Goal: Task Accomplishment & Management: Manage account settings

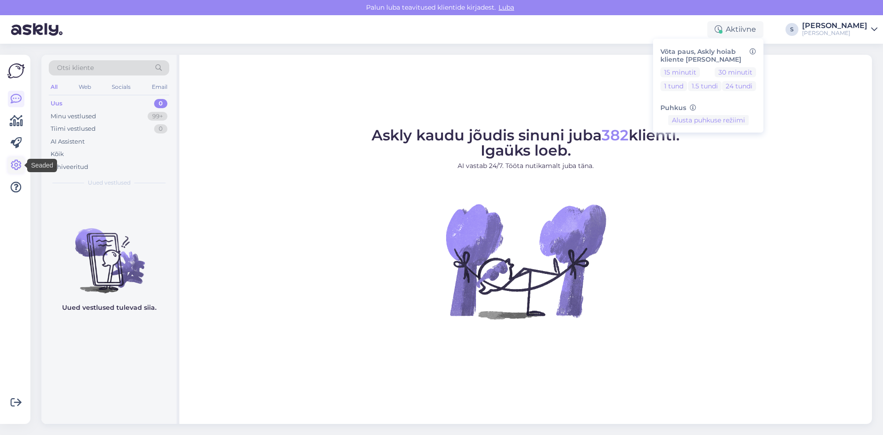
click at [19, 162] on icon at bounding box center [16, 165] width 11 height 11
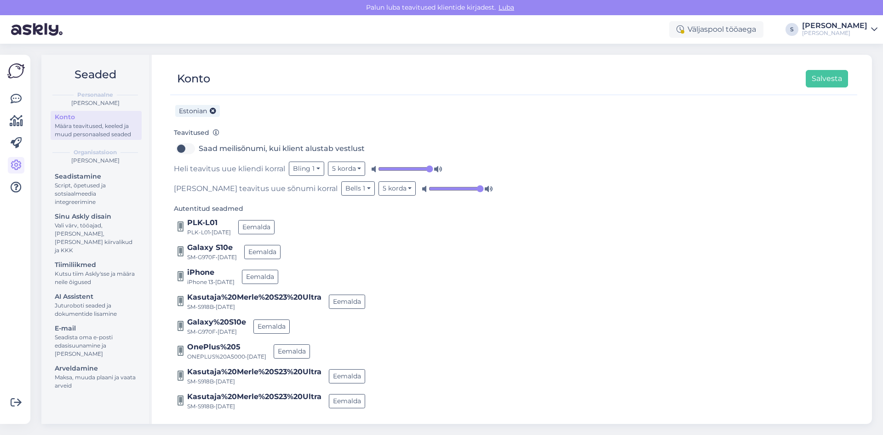
scroll to position [140, 0]
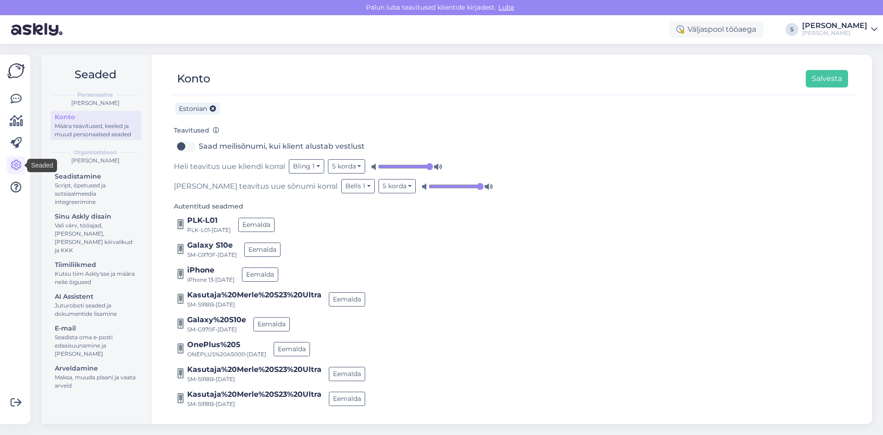
click at [13, 165] on icon at bounding box center [16, 165] width 11 height 11
click at [733, 29] on div "Väljaspool tööaega" at bounding box center [716, 29] width 94 height 17
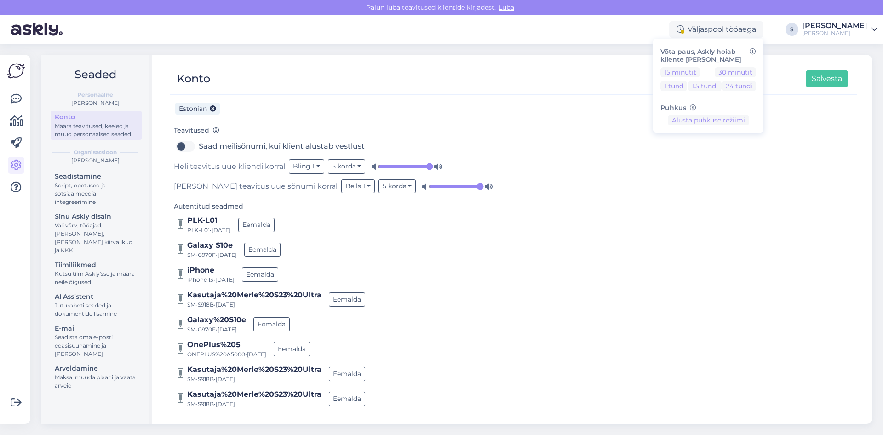
click at [580, 80] on div "Konto Salvesta" at bounding box center [509, 78] width 678 height 17
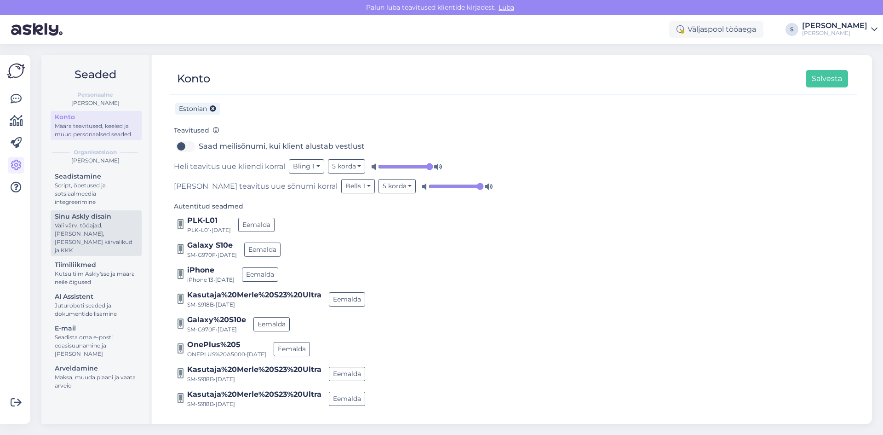
click at [81, 214] on div "Sinu Askly disain" at bounding box center [96, 217] width 83 height 10
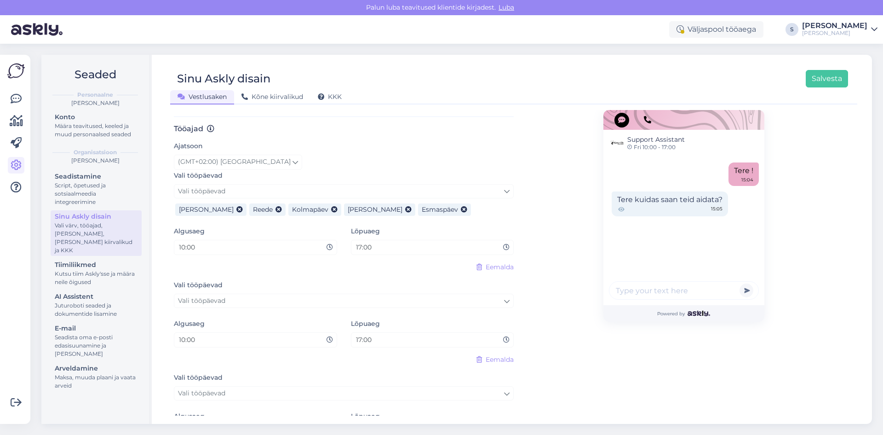
scroll to position [460, 0]
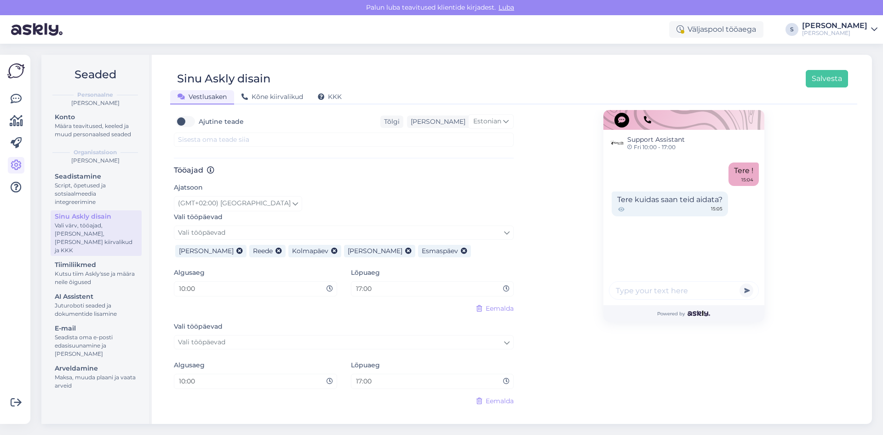
click at [366, 283] on input "17:00" at bounding box center [429, 288] width 149 height 11
click at [356, 283] on input "17:00" at bounding box center [429, 288] width 149 height 11
click at [351, 281] on div "17:00" at bounding box center [432, 288] width 163 height 15
click at [355, 283] on input "17:00" at bounding box center [429, 288] width 149 height 11
drag, startPoint x: 353, startPoint y: 281, endPoint x: 407, endPoint y: 277, distance: 53.5
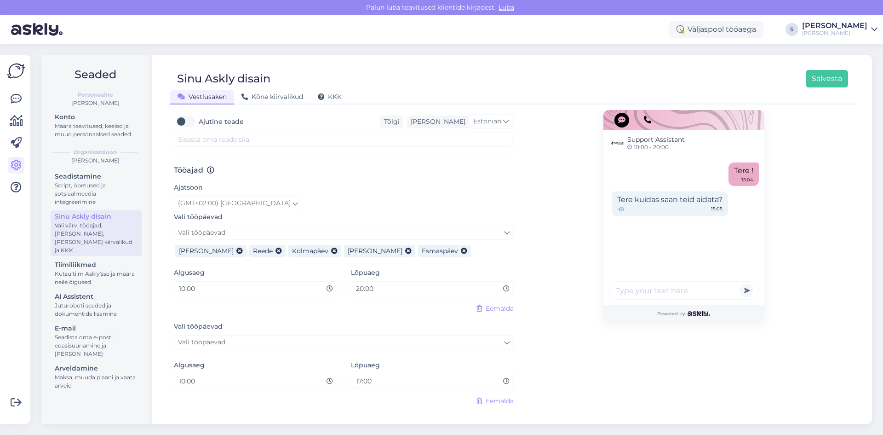
click at [355, 283] on input "20:00" at bounding box center [429, 288] width 149 height 11
type input "17:00"
click at [458, 196] on div "(GMT+02:00) [GEOGRAPHIC_DATA]" at bounding box center [344, 203] width 340 height 15
click at [823, 75] on button "Salvesta" at bounding box center [827, 78] width 42 height 17
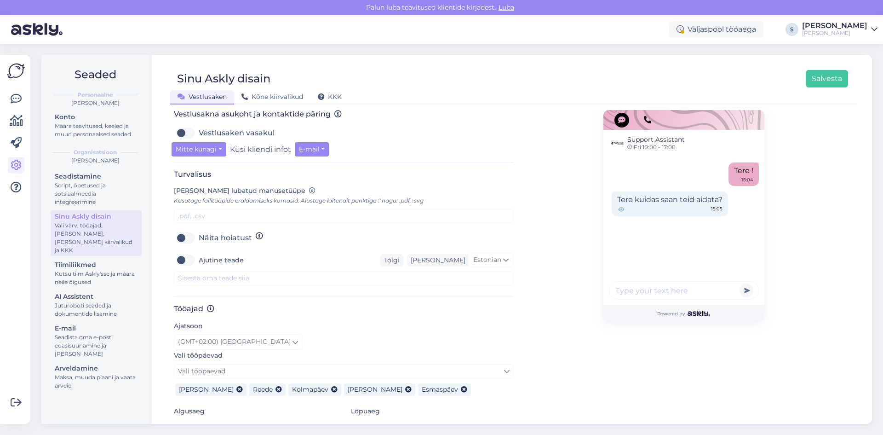
scroll to position [414, 0]
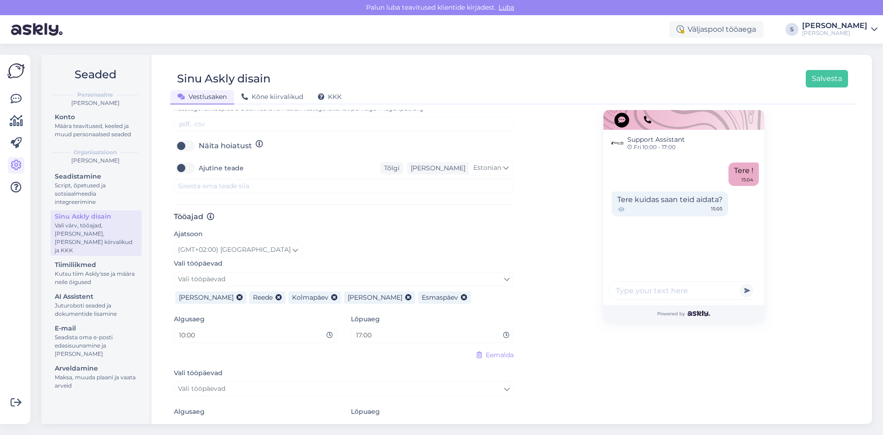
drag, startPoint x: 14, startPoint y: 71, endPoint x: 25, endPoint y: 73, distance: 11.2
click at [15, 70] on img at bounding box center [15, 70] width 17 height 17
click at [16, 70] on img at bounding box center [15, 70] width 17 height 17
